Goal: Information Seeking & Learning: Find specific page/section

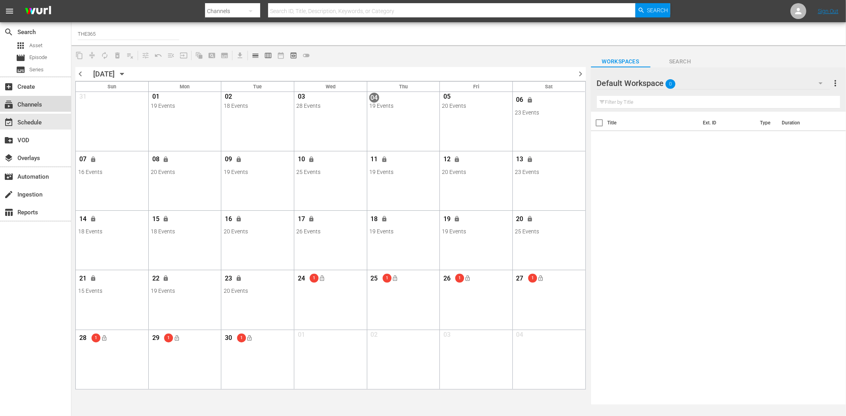
click at [37, 104] on div "subscriptions Channels" at bounding box center [22, 103] width 44 height 7
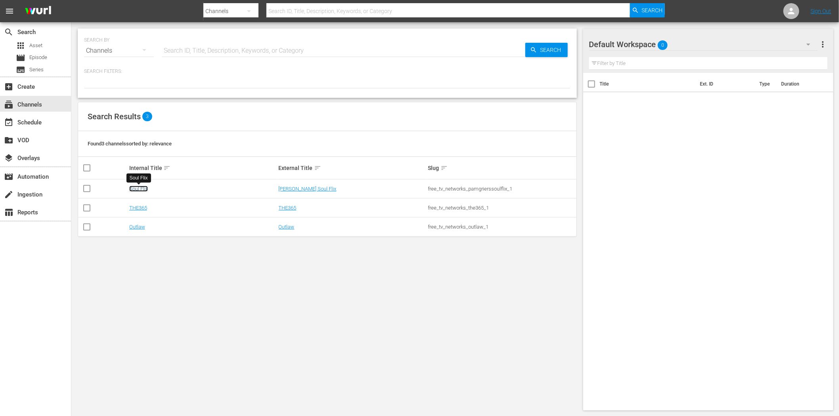
click at [131, 190] on link "Soul Flix" at bounding box center [138, 189] width 19 height 6
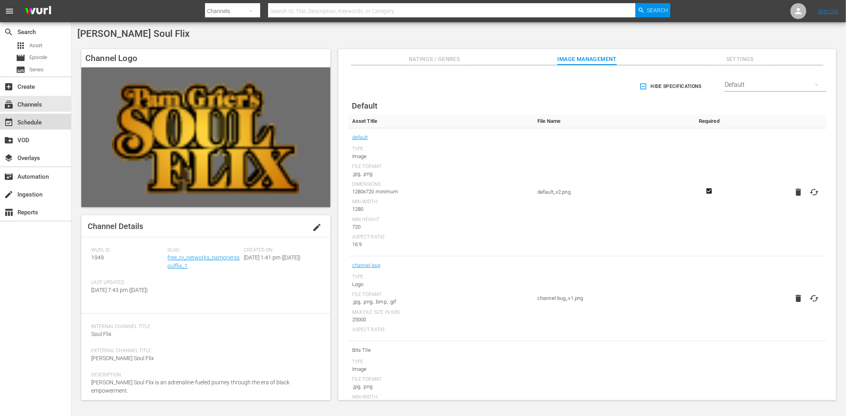
click at [33, 118] on div "event_available Schedule" at bounding box center [22, 121] width 44 height 7
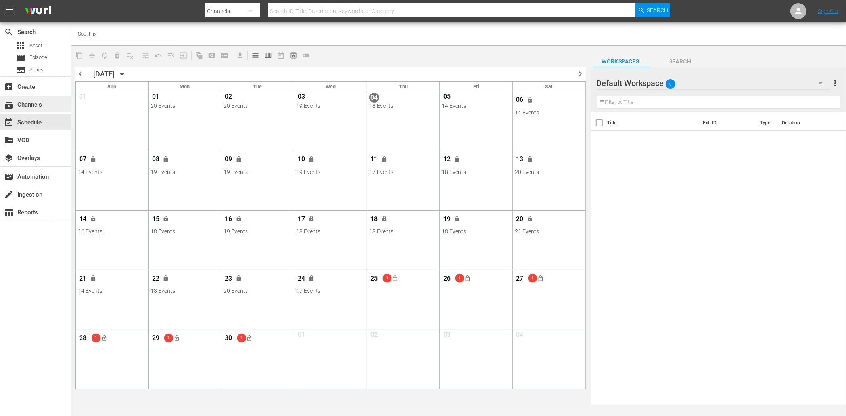
click at [36, 105] on div "subscriptions Channels" at bounding box center [22, 103] width 44 height 7
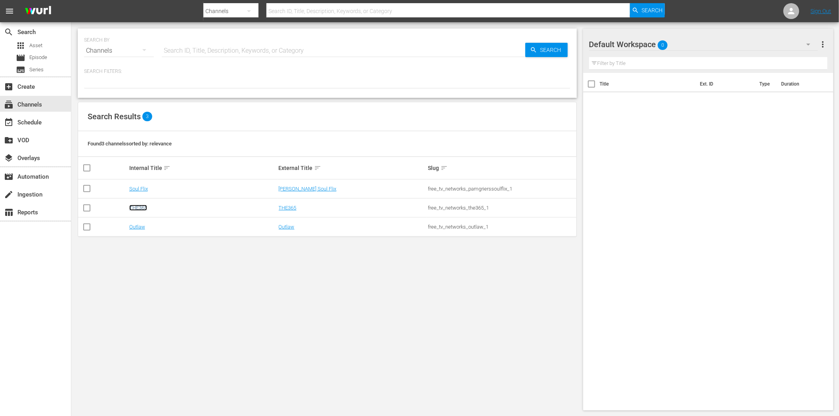
click at [136, 207] on link "THE365" at bounding box center [138, 208] width 18 height 6
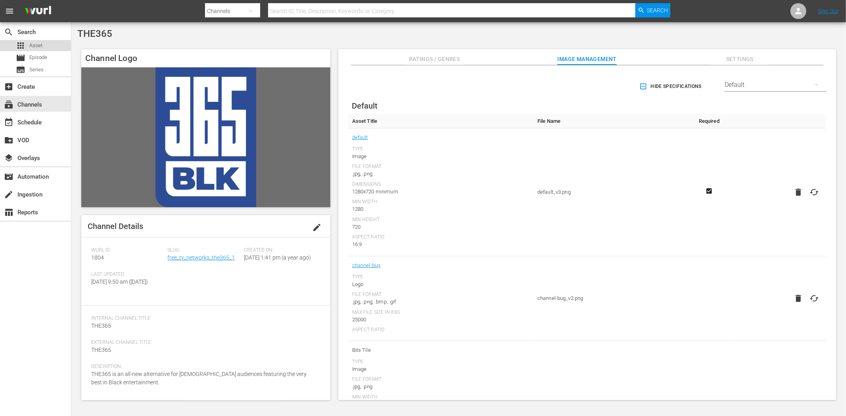
click at [42, 45] on div "apps Asset" at bounding box center [35, 45] width 71 height 11
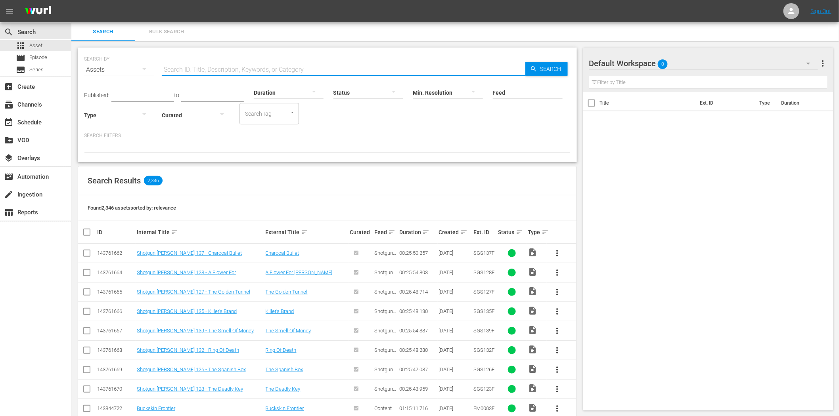
click at [213, 71] on input "text" at bounding box center [344, 69] width 364 height 19
click at [199, 68] on input "mtm2" at bounding box center [344, 69] width 364 height 19
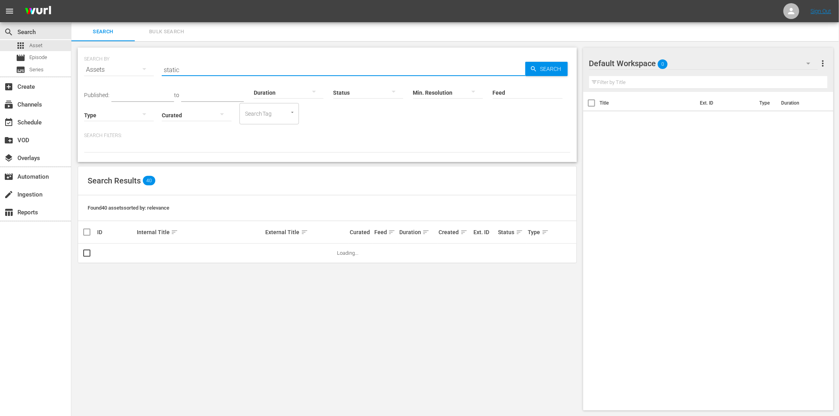
type input "static"
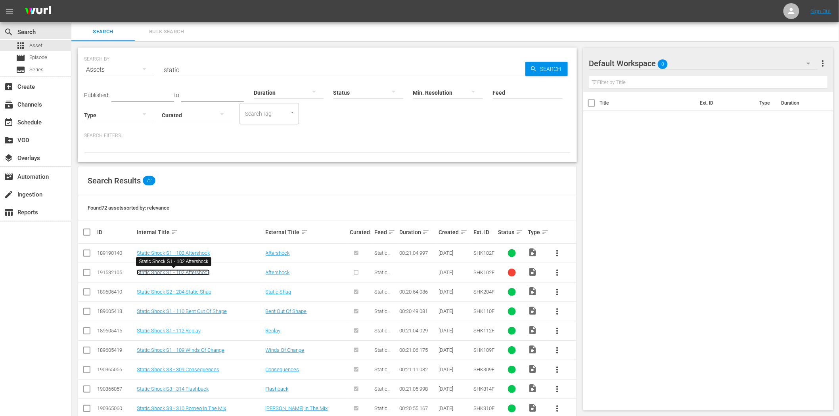
click at [205, 274] on link "Static Shock S1 - 102 Aftershock" at bounding box center [173, 273] width 73 height 6
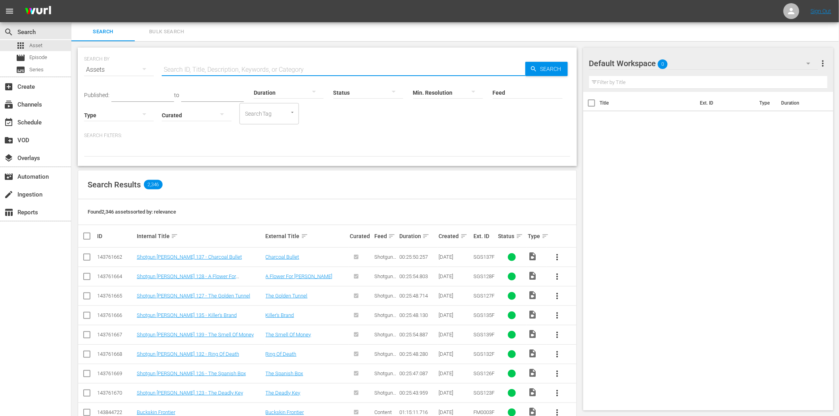
click at [199, 72] on input "text" at bounding box center [344, 69] width 364 height 19
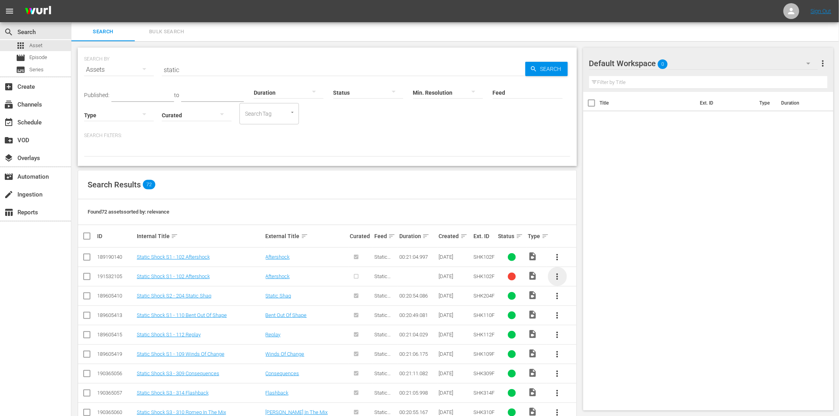
click at [559, 275] on span "more_vert" at bounding box center [558, 277] width 10 height 10
click at [580, 335] on div "Episode" at bounding box center [600, 337] width 54 height 19
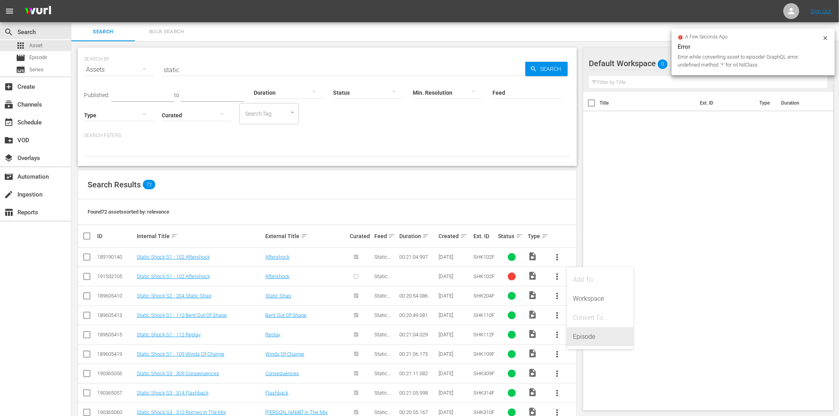
click at [585, 334] on div "Episode" at bounding box center [600, 337] width 54 height 19
click at [193, 67] on input "static" at bounding box center [344, 69] width 364 height 19
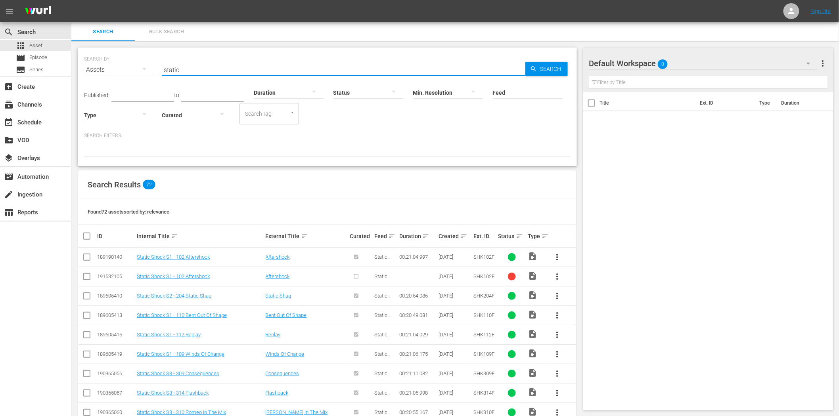
click at [193, 67] on input "static" at bounding box center [344, 69] width 364 height 19
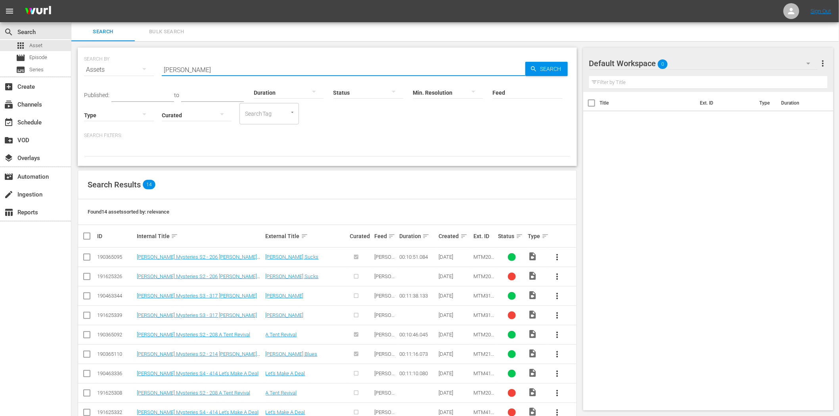
type input "[PERSON_NAME]"
drag, startPoint x: 466, startPoint y: 60, endPoint x: 188, endPoint y: 62, distance: 278.0
click at [169, 58] on div "SEARCH BY Search By Assets Search ID, Title, Description, Keywords, or Category…" at bounding box center [327, 65] width 487 height 29
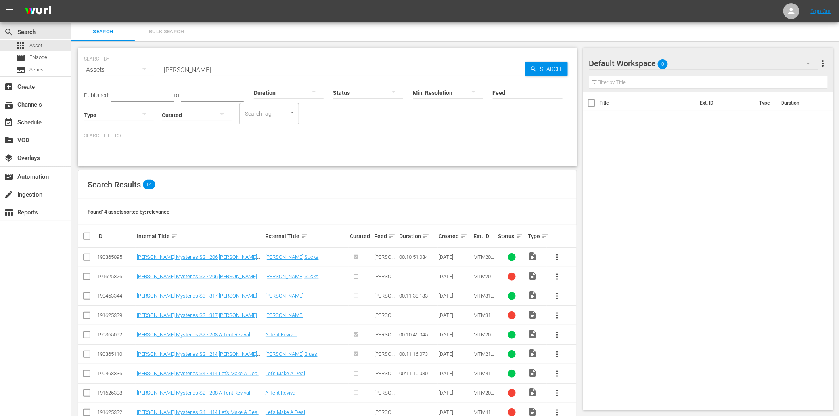
click at [278, 58] on div "SEARCH BY Search By Assets Search ID, Title, Description, Keywords, or Category…" at bounding box center [327, 65] width 487 height 29
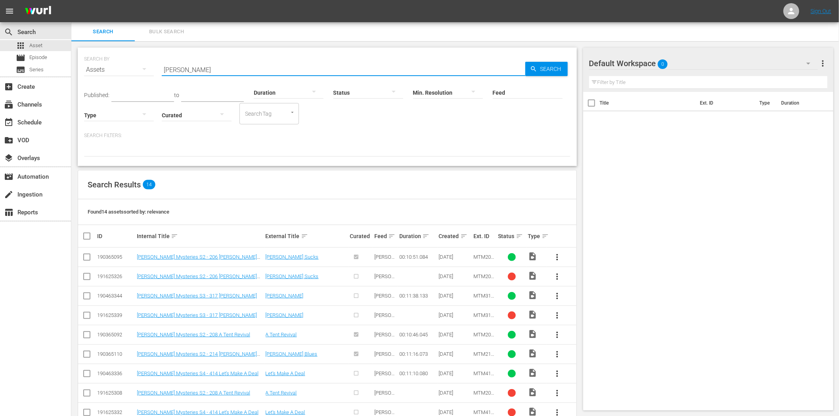
click at [268, 69] on input "[PERSON_NAME]" at bounding box center [344, 69] width 364 height 19
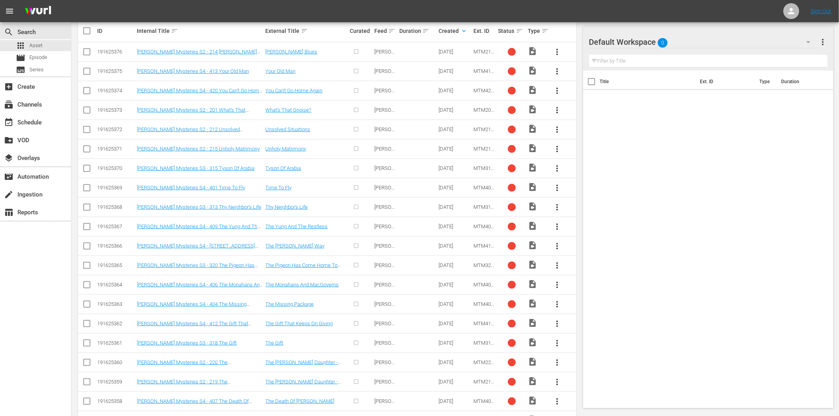
scroll to position [220, 0]
